Goal: Book appointment/travel/reservation

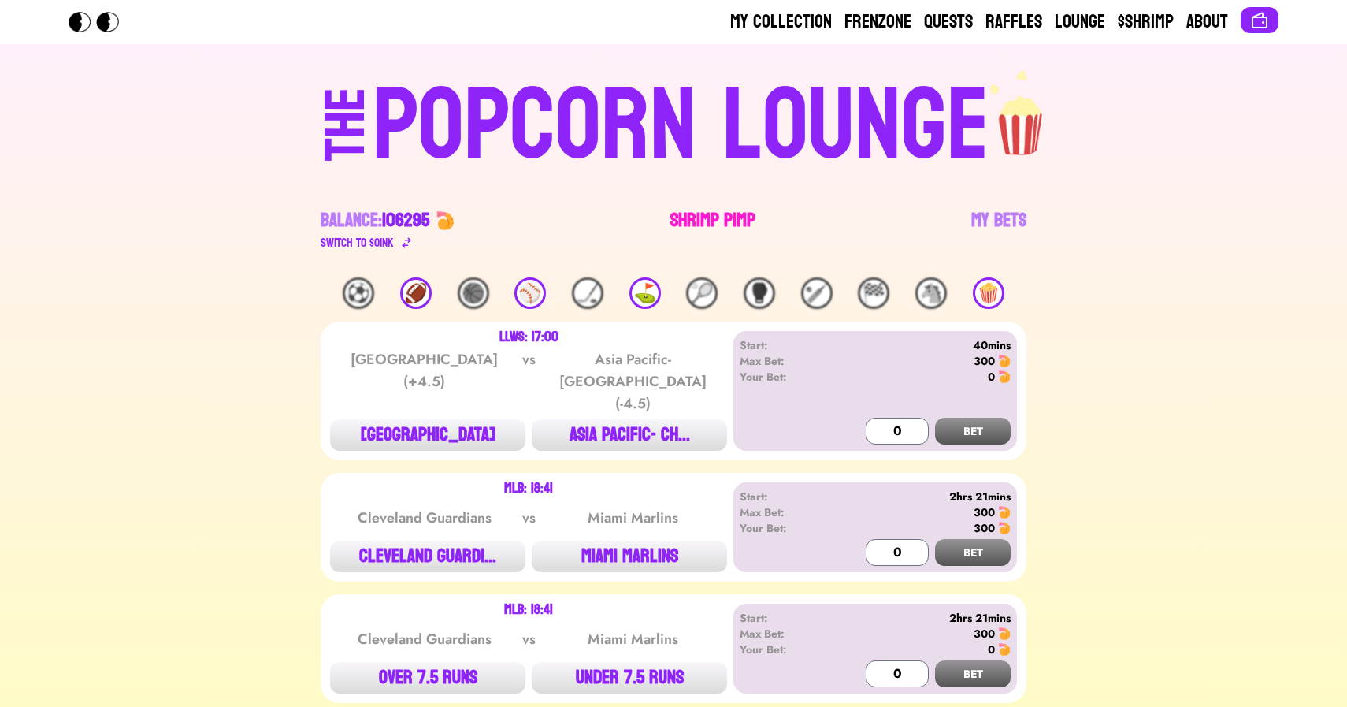
click at [702, 232] on link "Shrimp Pimp" at bounding box center [712, 230] width 85 height 44
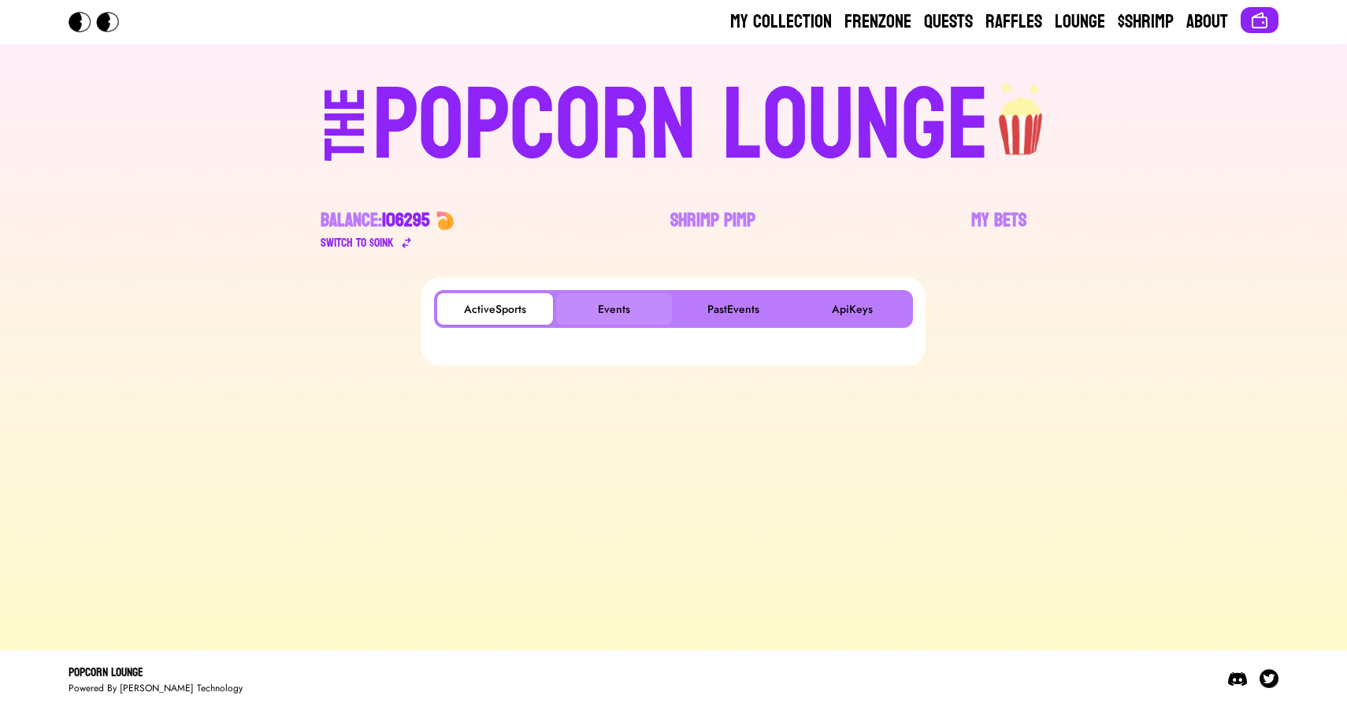
click at [600, 299] on button "Events" at bounding box center [614, 309] width 116 height 32
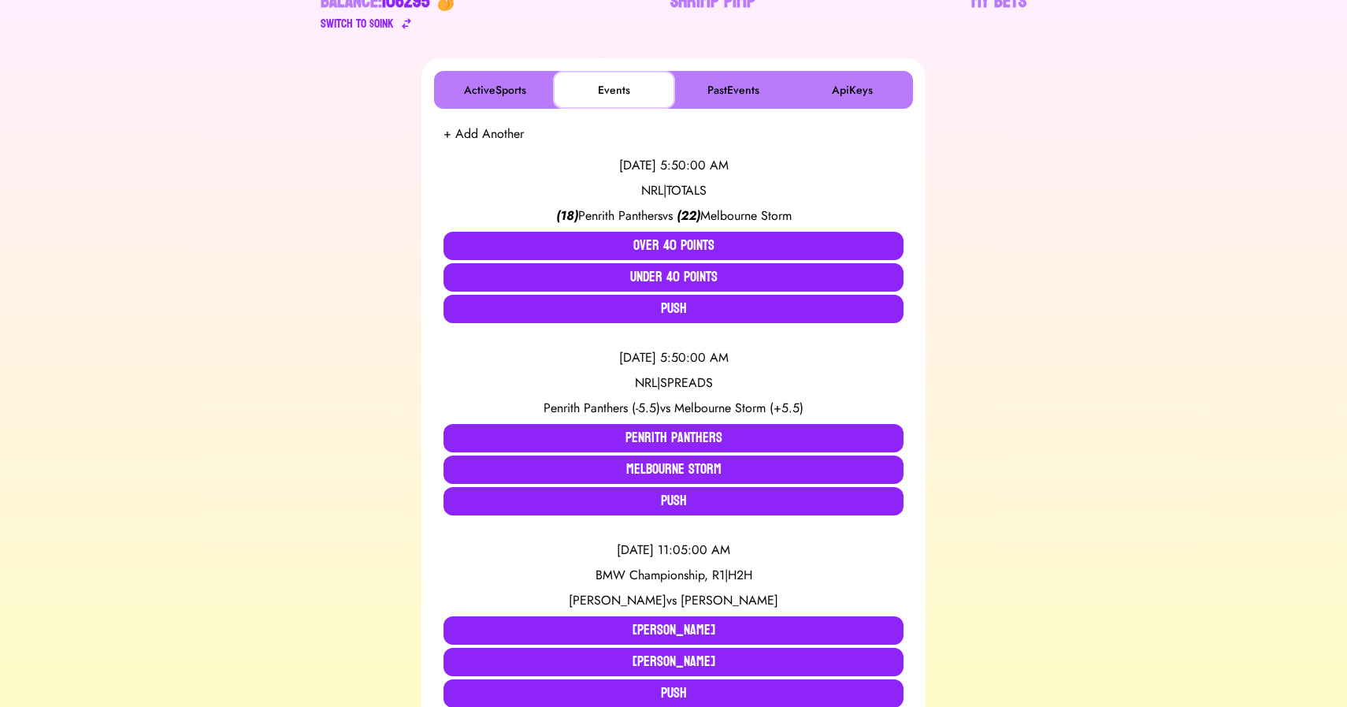
scroll to position [225, 0]
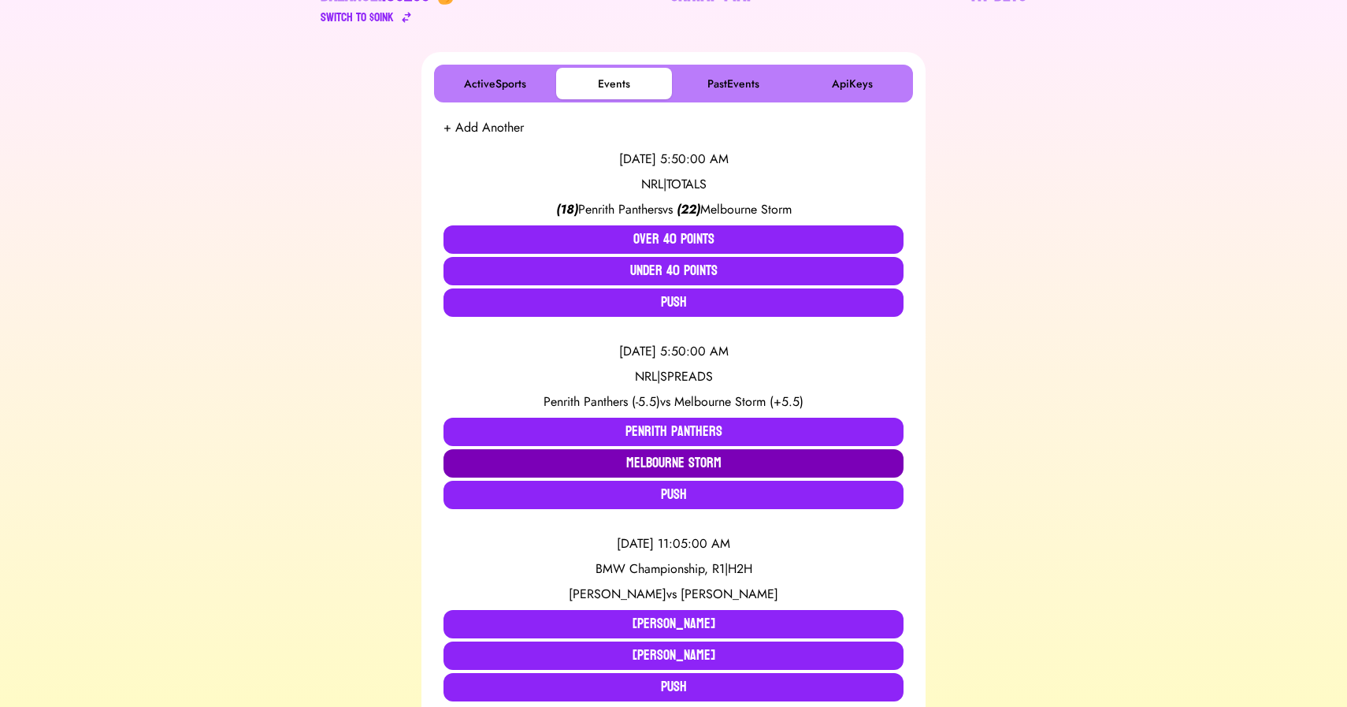
click at [688, 460] on button "Melbourne Storm" at bounding box center [674, 463] width 460 height 28
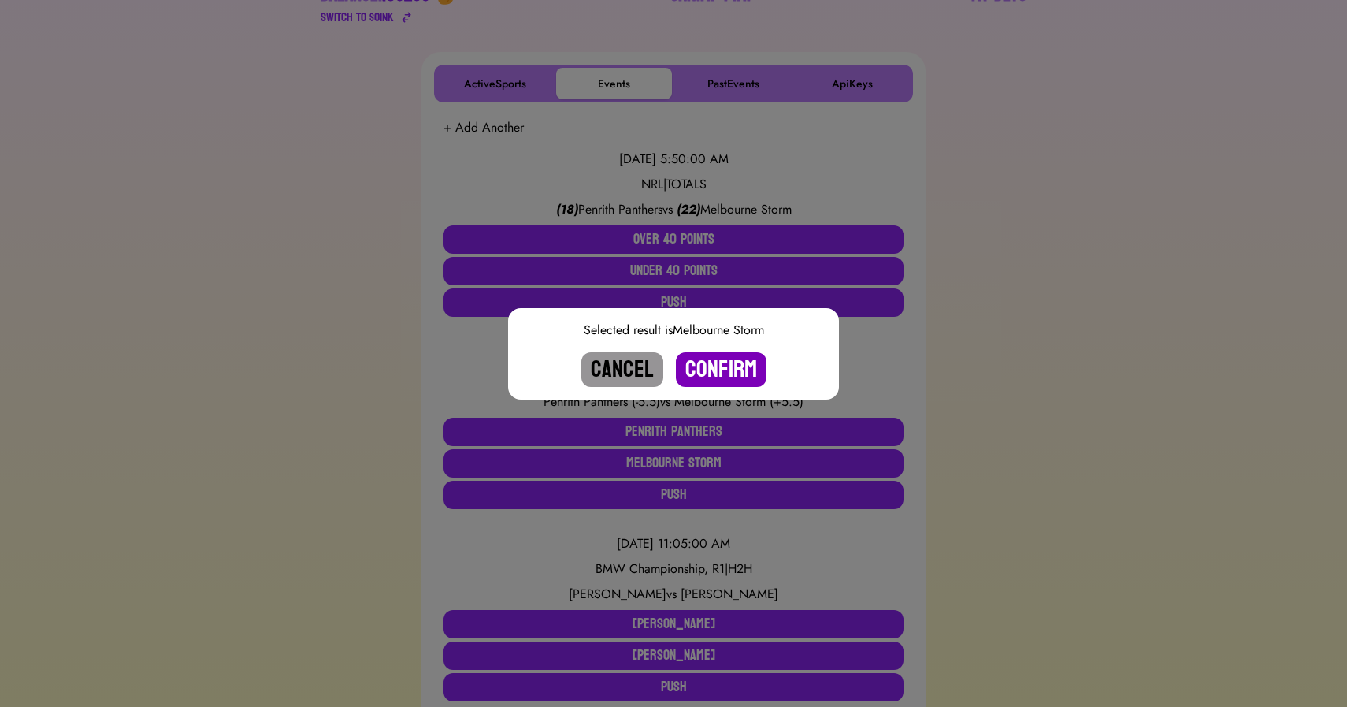
click at [719, 374] on button "Confirm" at bounding box center [721, 369] width 91 height 35
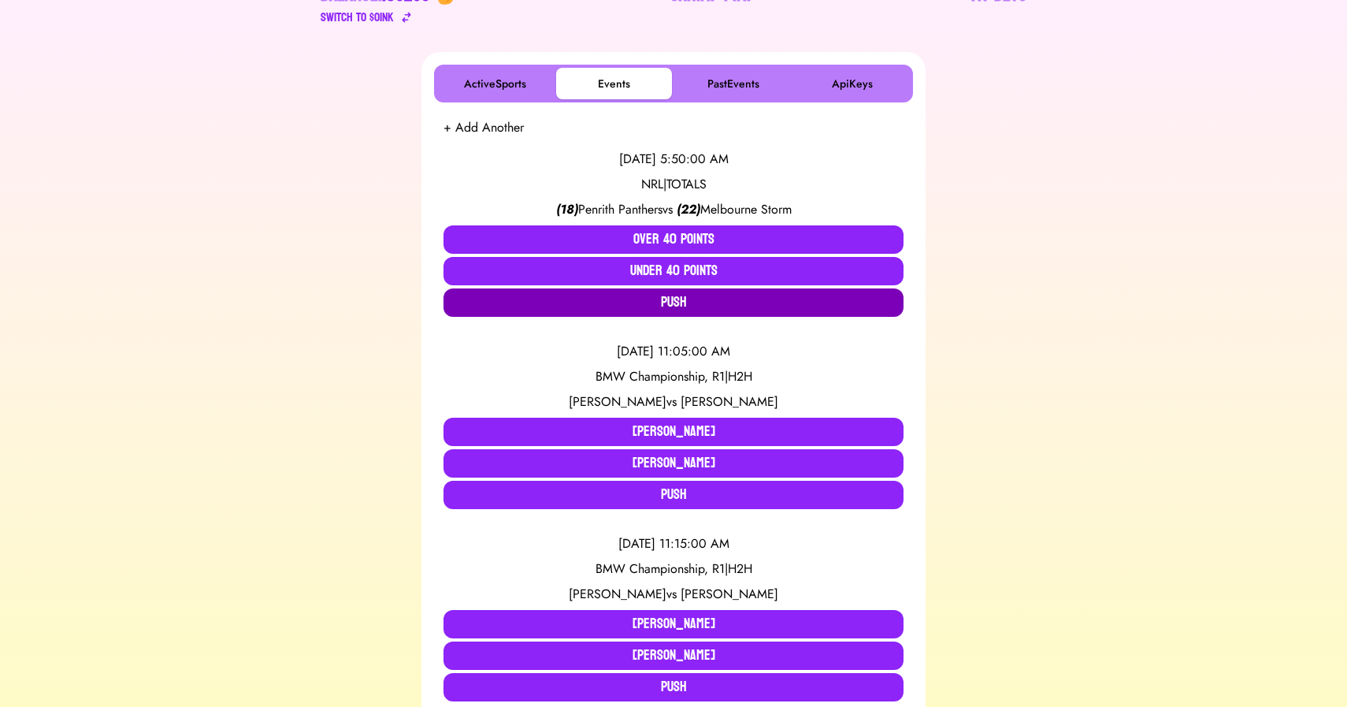
click at [689, 309] on button "Push" at bounding box center [674, 302] width 460 height 28
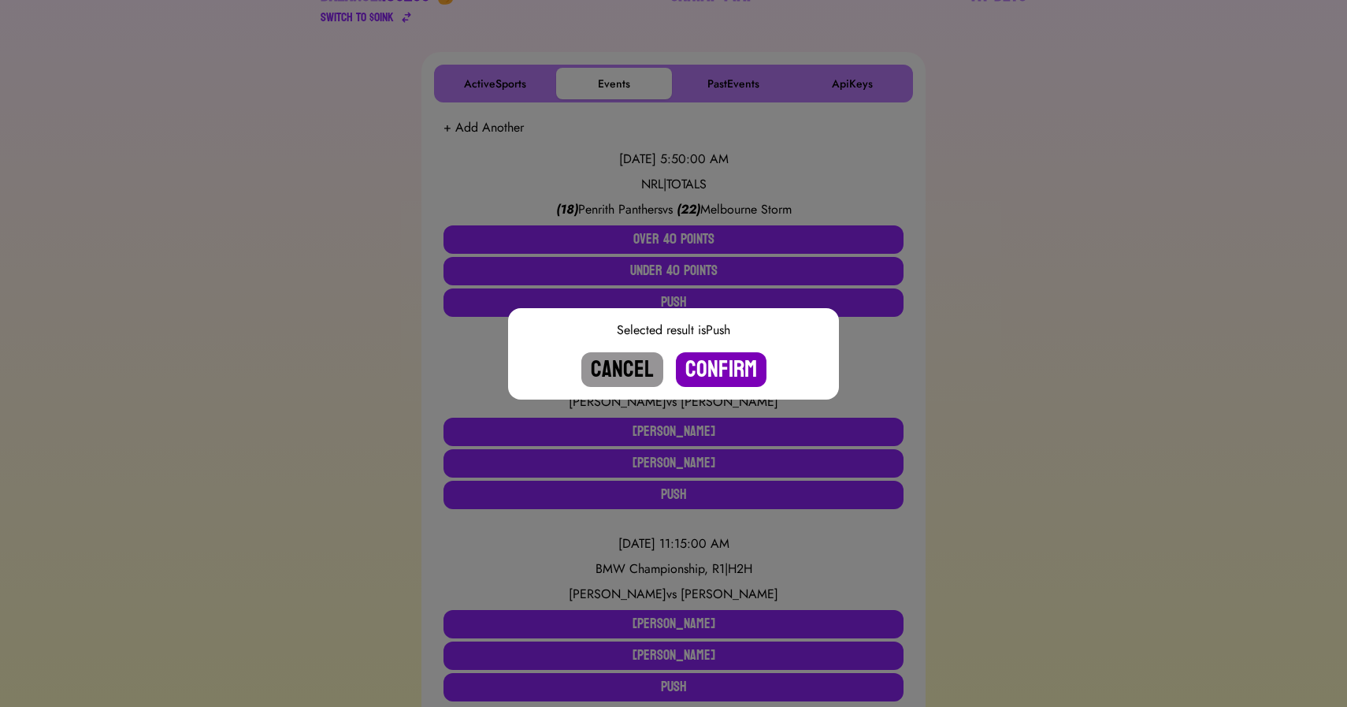
click at [712, 362] on button "Confirm" at bounding box center [721, 369] width 91 height 35
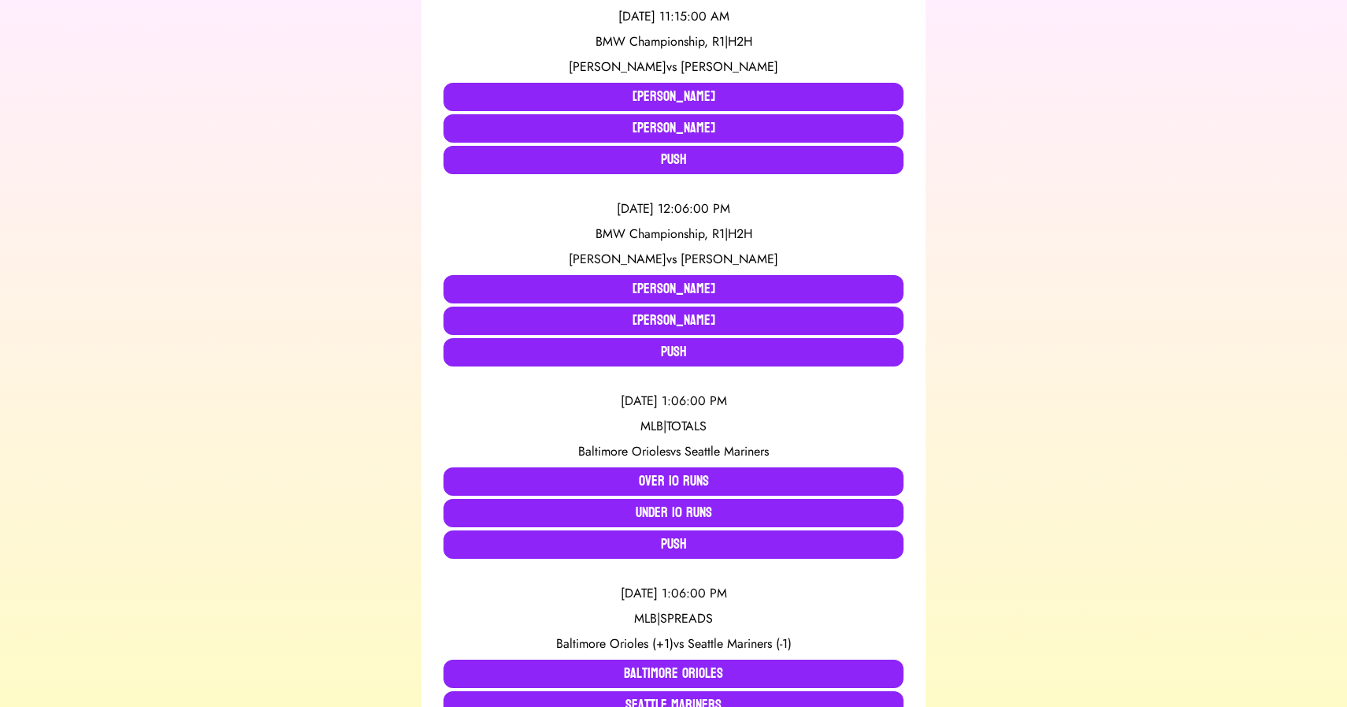
scroll to position [0, 0]
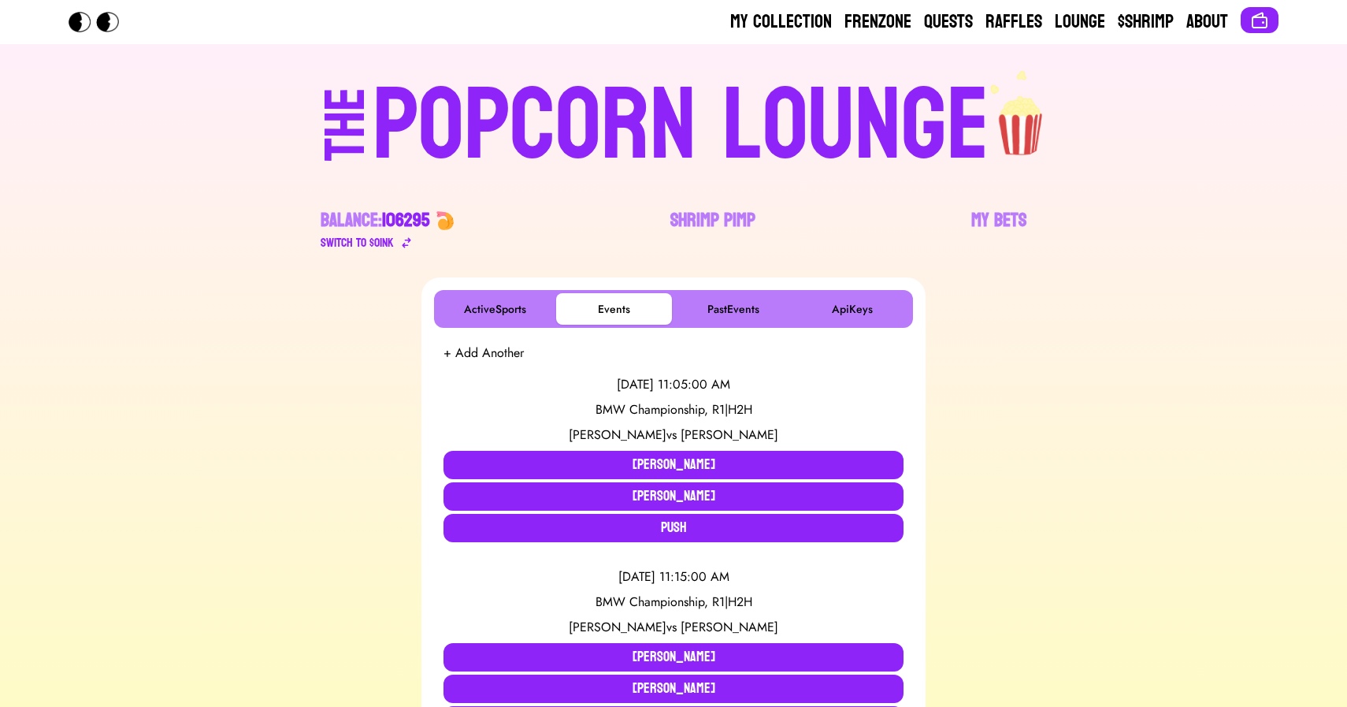
click at [581, 91] on div "POPCORN LOUNGE" at bounding box center [681, 126] width 617 height 101
